Goal: Task Accomplishment & Management: Manage account settings

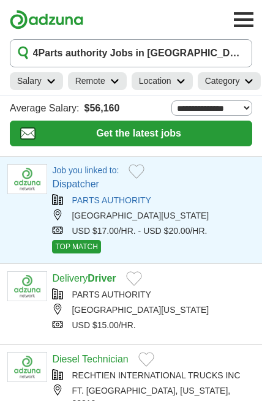
click at [92, 247] on span "TOP MATCH" at bounding box center [76, 246] width 48 height 13
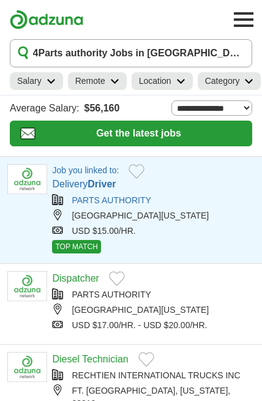
click at [130, 242] on div "TOP MATCH" at bounding box center [153, 246] width 203 height 13
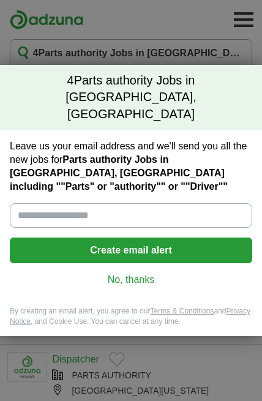
click at [106, 203] on input "Leave us your email address and we'll send you all the new jobs for Parts autho…" at bounding box center [131, 215] width 242 height 24
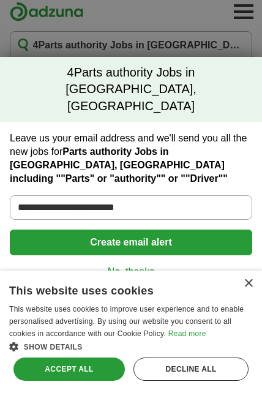
type input "**********"
click at [174, 246] on button "Create email alert" at bounding box center [131, 250] width 242 height 26
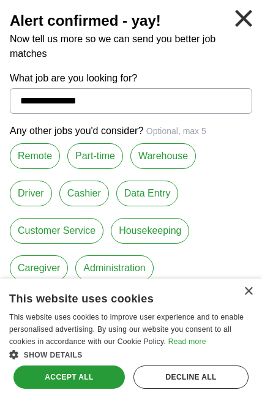
click at [95, 388] on div "Accept all" at bounding box center [68, 376] width 111 height 23
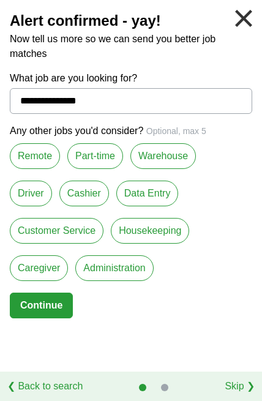
click at [54, 307] on button "Continue" at bounding box center [41, 305] width 63 height 26
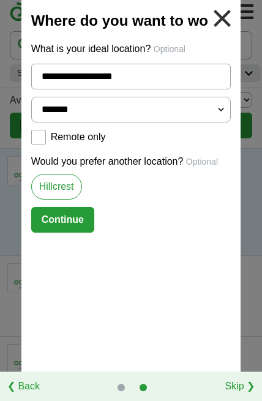
click at [52, 133] on label "Remote only" at bounding box center [78, 137] width 55 height 15
click at [81, 217] on button "Continue" at bounding box center [62, 220] width 63 height 26
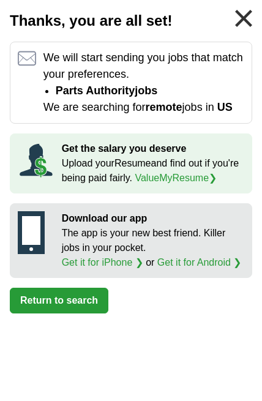
click at [226, 261] on p "The app is your new best friend. Killer jobs in your pocket. Get it for iPhone …" at bounding box center [153, 248] width 182 height 44
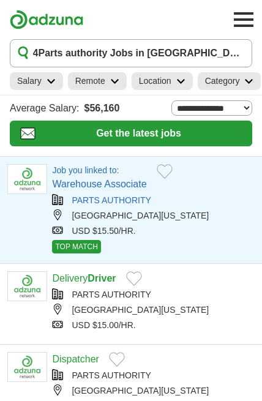
click at [94, 255] on div "Job you linked to: Warehouse Associate PARTS AUTHORITY [GEOGRAPHIC_DATA], [US_S…" at bounding box center [153, 210] width 203 height 92
